Goal: Task Accomplishment & Management: Use online tool/utility

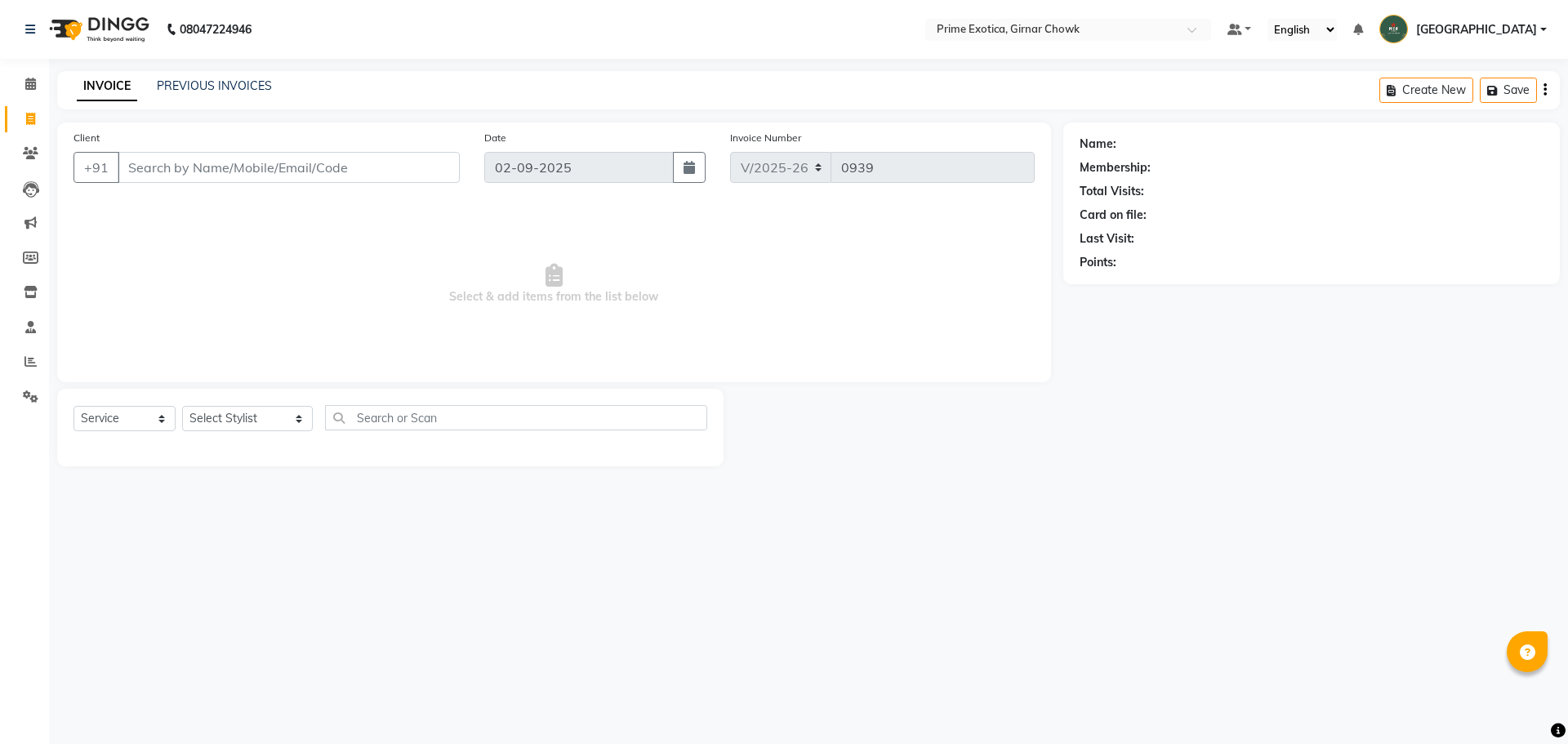
select select "5796"
select select "service"
click at [208, 93] on div "PREVIOUS INVOICES" at bounding box center [214, 86] width 115 height 17
click at [209, 89] on link "PREVIOUS INVOICES" at bounding box center [214, 85] width 115 height 15
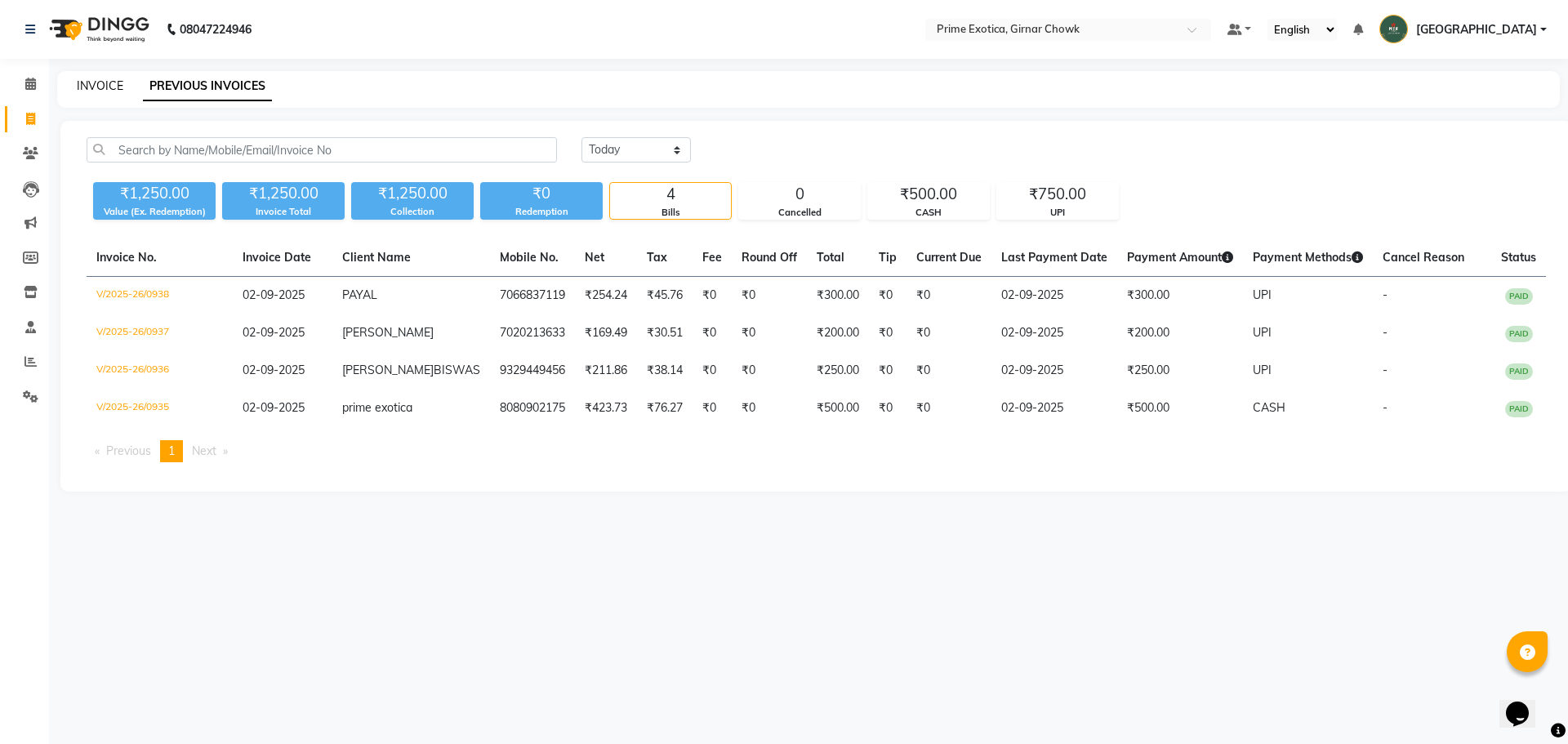
click at [118, 80] on link "INVOICE" at bounding box center [100, 85] width 47 height 15
select select "5796"
select select "service"
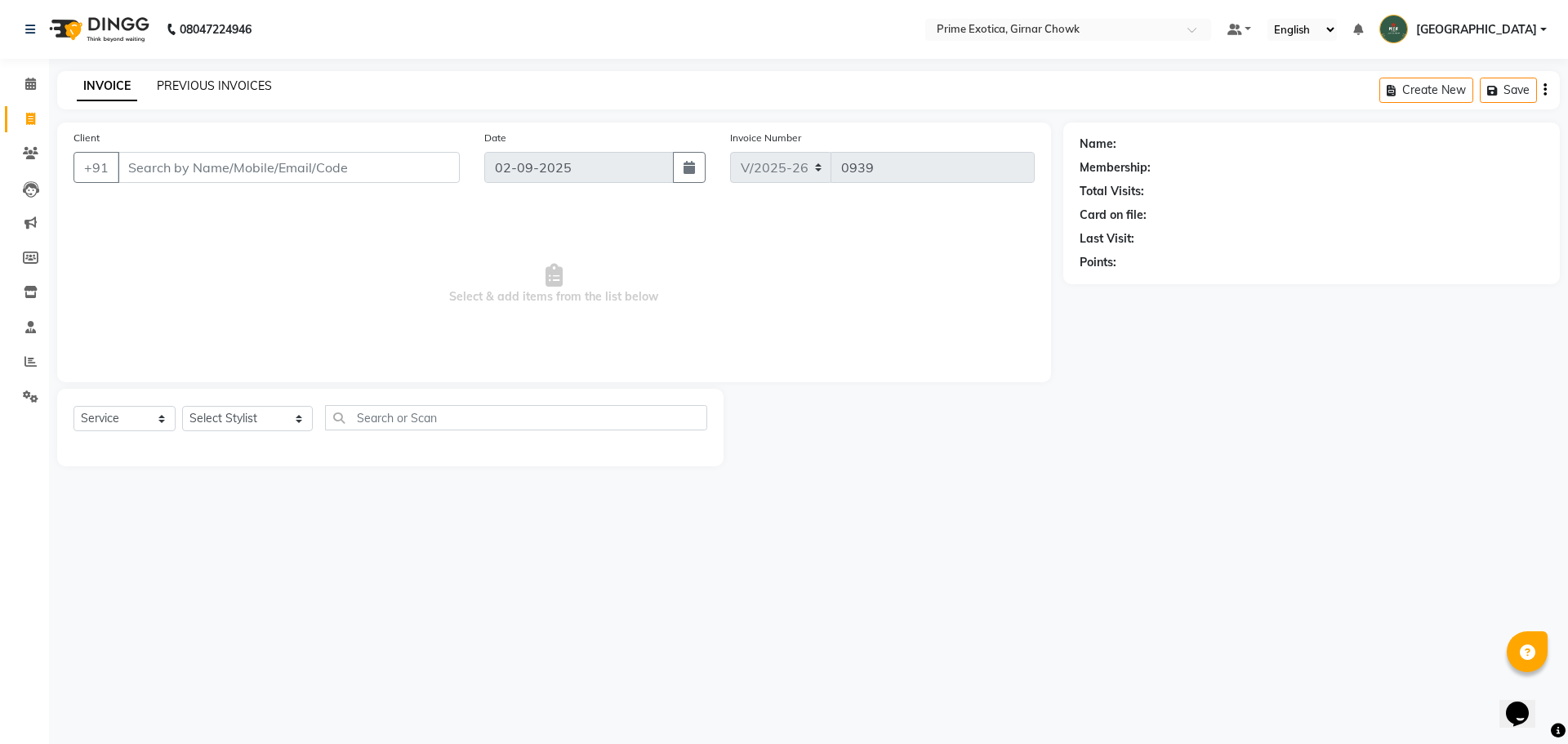
click at [222, 89] on link "PREVIOUS INVOICES" at bounding box center [214, 85] width 115 height 15
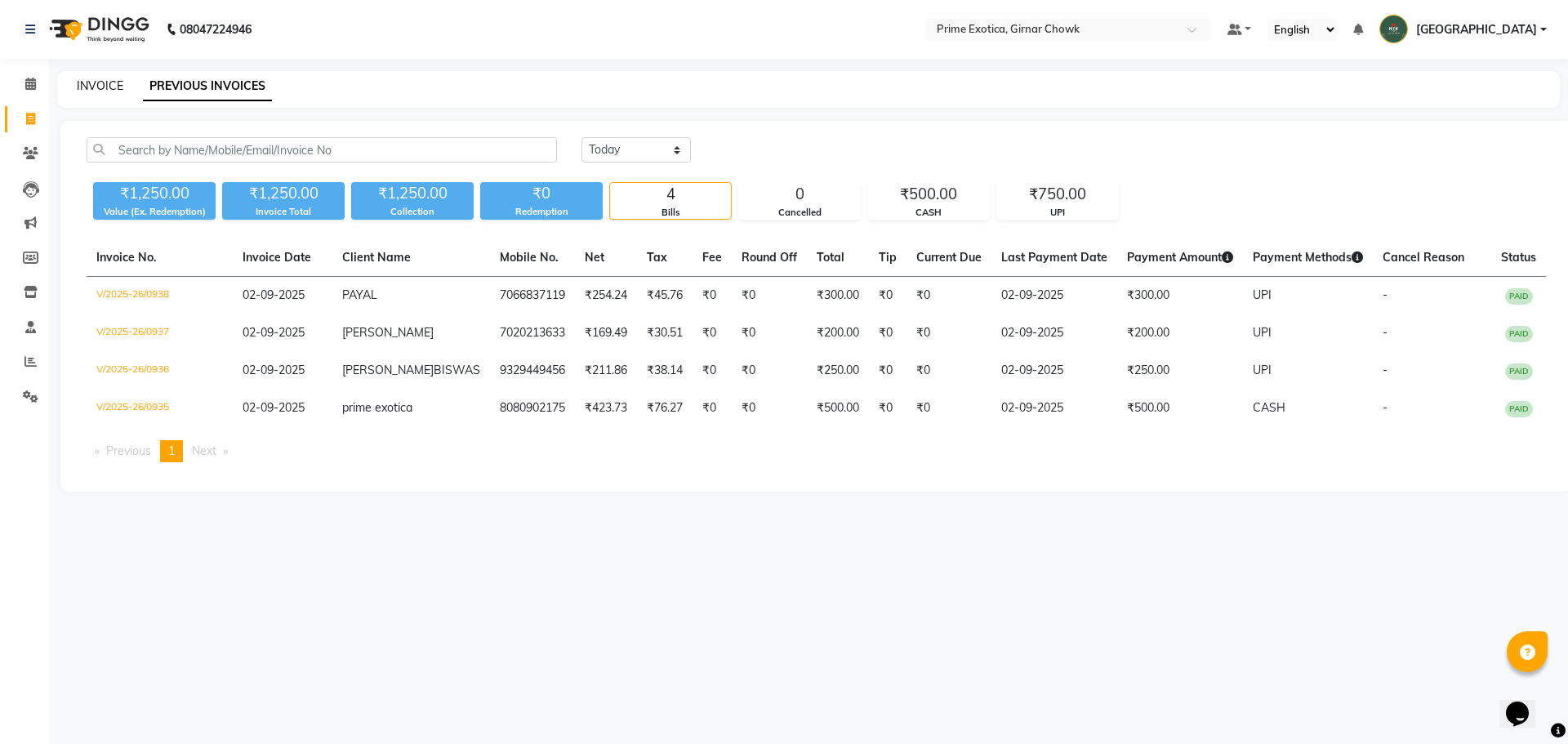
click at [115, 78] on link "INVOICE" at bounding box center [100, 85] width 47 height 15
select select "service"
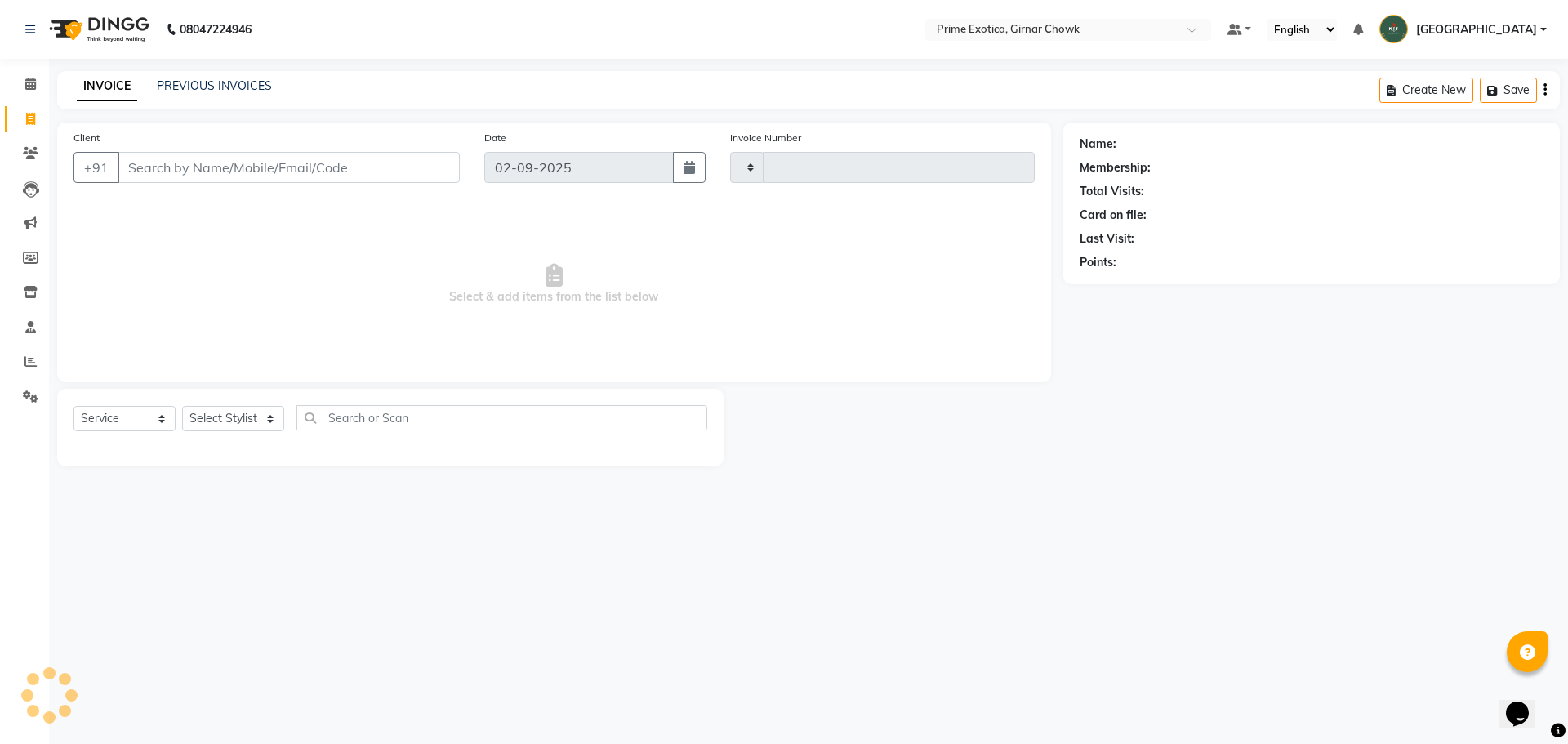
type input "0939"
select select "5796"
